Goal: Navigation & Orientation: Go to known website

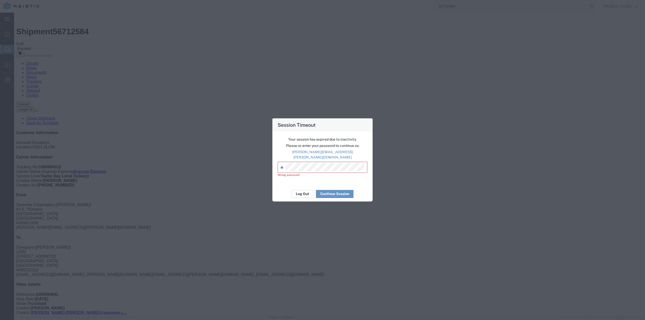
click at [0, 0] on button "Log Out" at bounding box center [0, 0] width 0 height 0
